Goal: Information Seeking & Learning: Learn about a topic

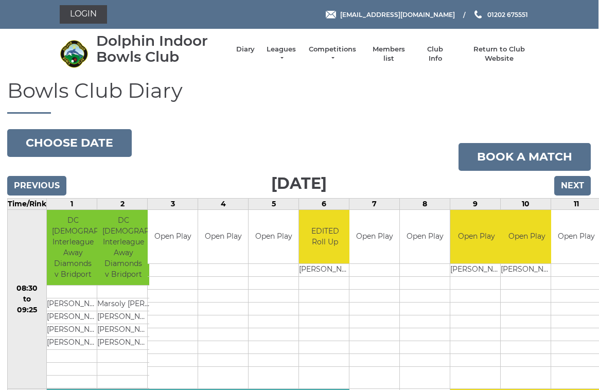
scroll to position [0, 1]
click at [286, 57] on link "Leagues" at bounding box center [281, 54] width 32 height 19
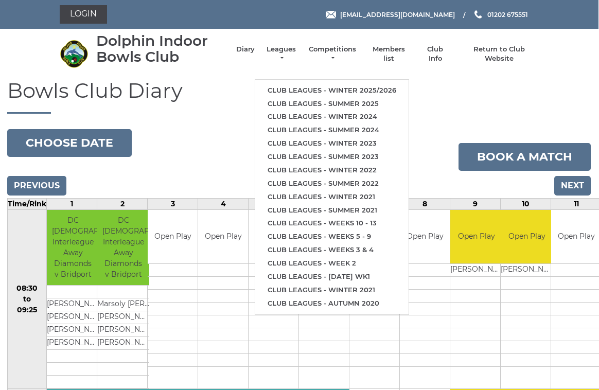
click at [382, 84] on link "Club leagues - Winter 2025/2026" at bounding box center [331, 90] width 153 height 13
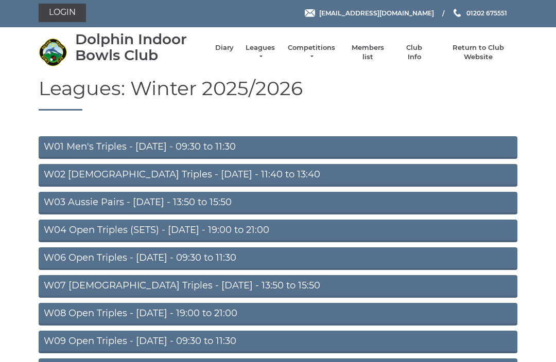
scroll to position [29, 0]
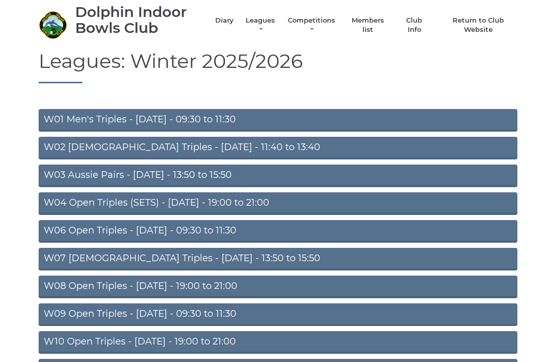
click at [244, 206] on link "W04 Open Triples (SETS) - Monday - 19:00 to 21:00" at bounding box center [278, 204] width 479 height 23
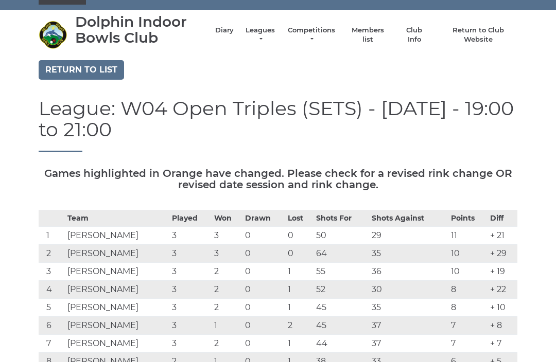
scroll to position [24, 0]
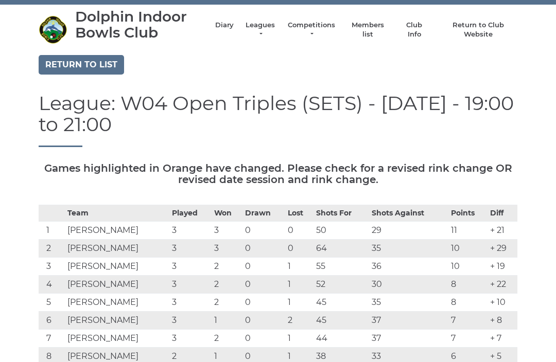
click at [101, 68] on link "Return to list" at bounding box center [81, 65] width 85 height 20
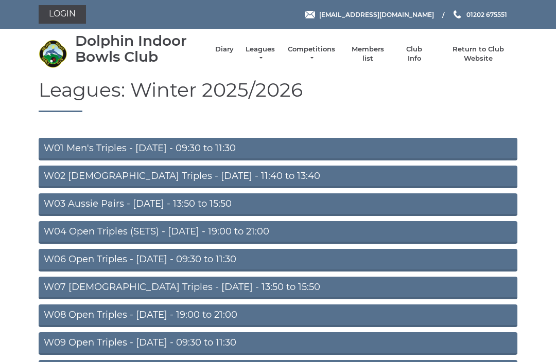
click at [172, 202] on link "W03 Aussie Pairs - [DATE] - 13:50 to 15:50" at bounding box center [278, 205] width 479 height 23
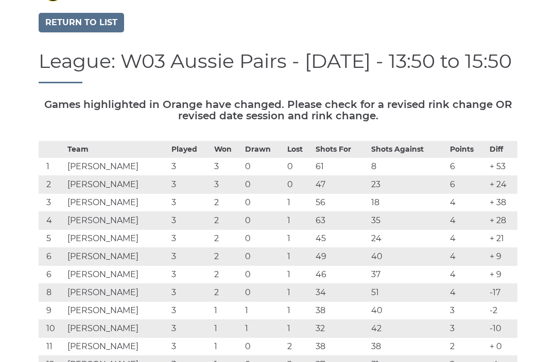
scroll to position [64, 0]
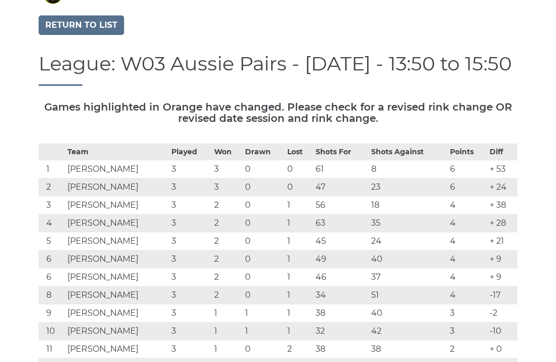
click at [99, 29] on link "Return to list" at bounding box center [81, 25] width 85 height 20
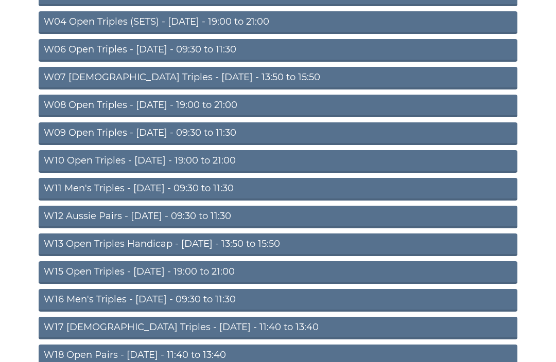
scroll to position [210, 0]
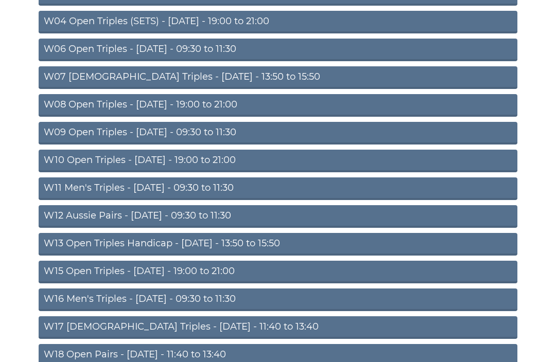
click at [207, 272] on link "W15 Open Triples - Thursday - 19:00 to 21:00" at bounding box center [278, 272] width 479 height 23
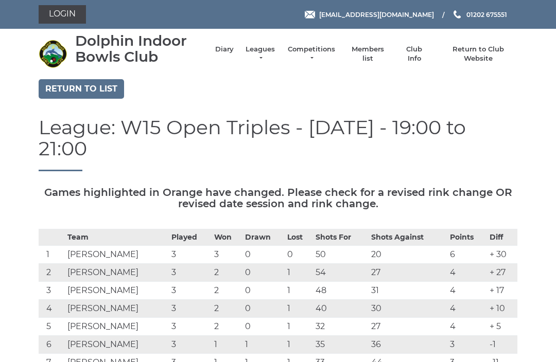
click at [69, 91] on link "Return to list" at bounding box center [81, 89] width 85 height 20
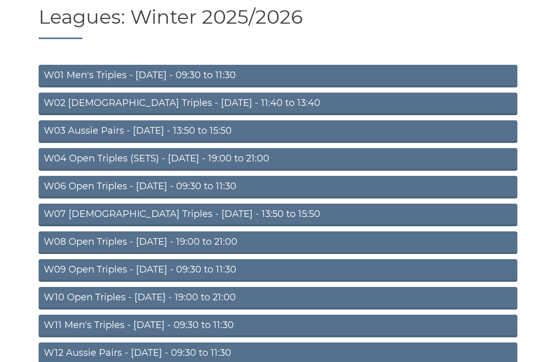
scroll to position [73, 0]
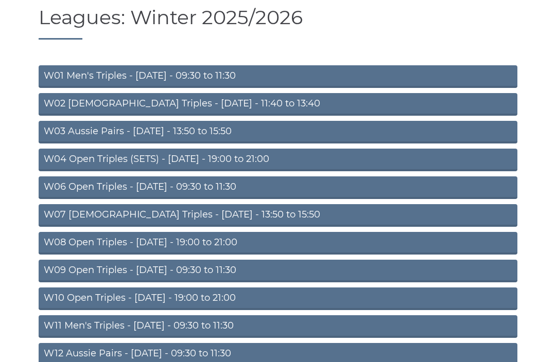
click at [170, 330] on link "W11 Men's Triples - [DATE] - 09:30 to 11:30" at bounding box center [278, 327] width 479 height 23
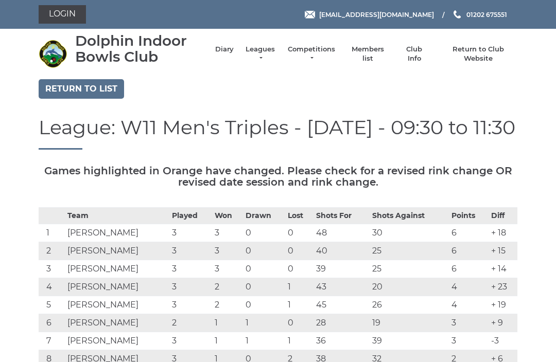
click at [93, 96] on link "Return to list" at bounding box center [81, 89] width 85 height 20
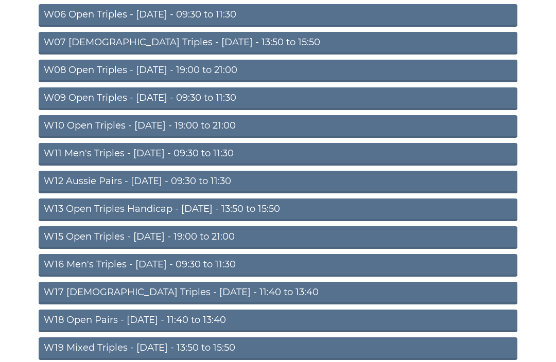
scroll to position [245, 0]
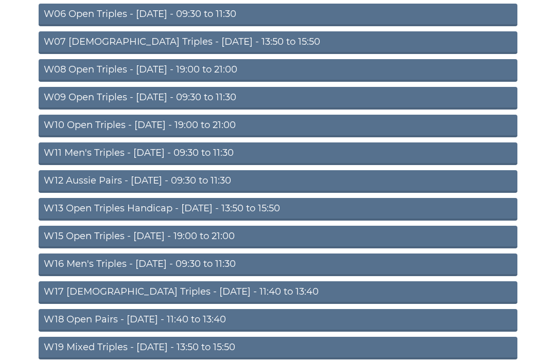
click at [177, 327] on link "W18 Open Pairs - [DATE] - 11:40 to 13:40" at bounding box center [278, 321] width 479 height 23
